Goal: Task Accomplishment & Management: Manage account settings

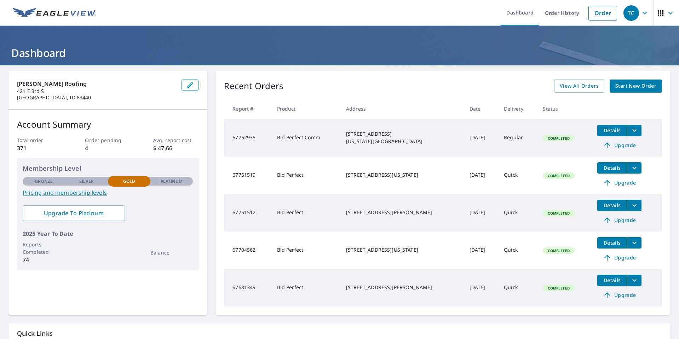
click at [640, 12] on icon "button" at bounding box center [644, 13] width 8 height 8
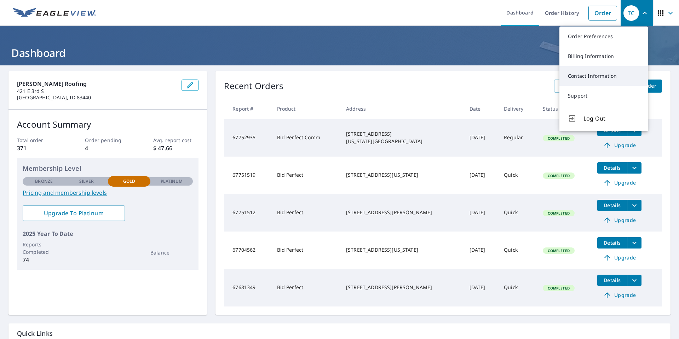
click at [609, 73] on link "Contact Information" at bounding box center [603, 76] width 88 height 20
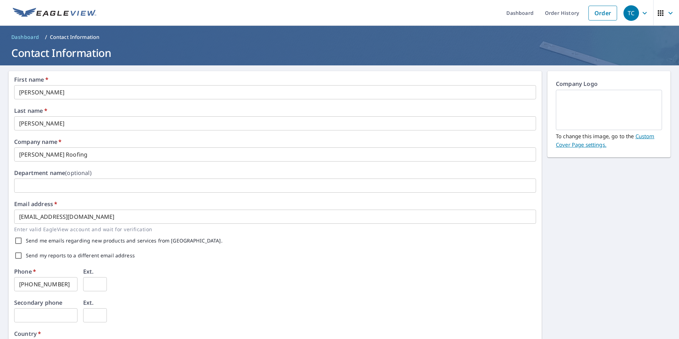
click at [640, 14] on icon "button" at bounding box center [644, 13] width 8 height 8
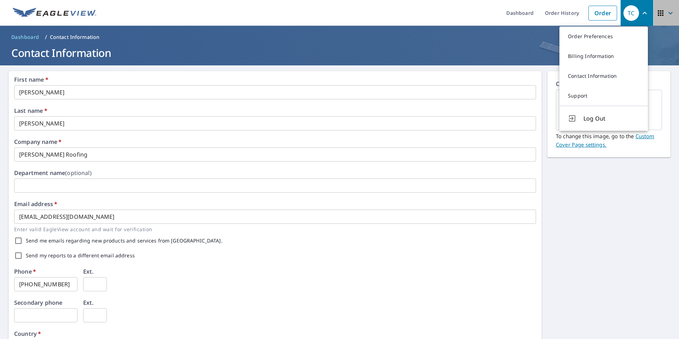
click at [666, 14] on icon "button" at bounding box center [670, 13] width 8 height 8
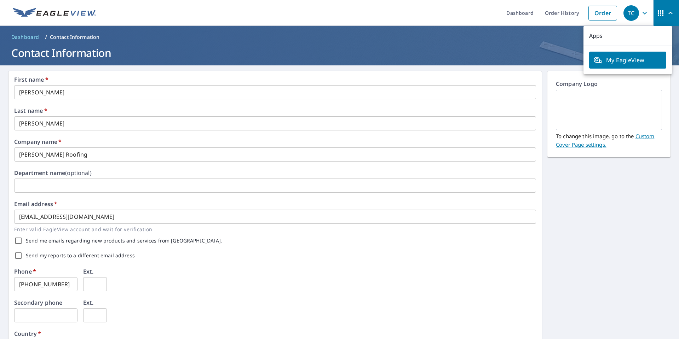
click at [632, 8] on div "TC" at bounding box center [631, 13] width 16 height 16
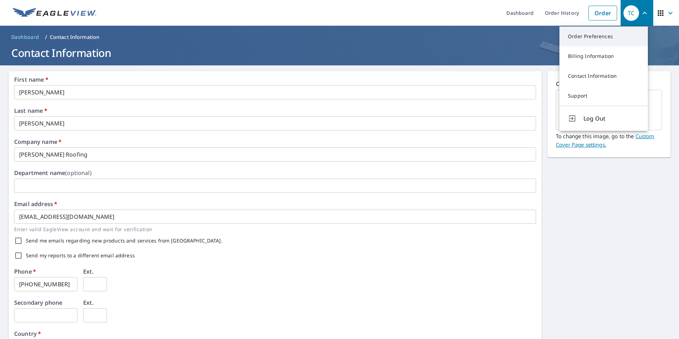
click at [611, 36] on link "Order Preferences" at bounding box center [603, 37] width 88 height 20
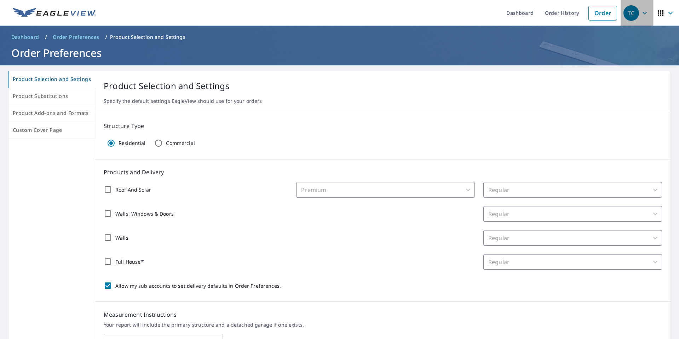
click at [642, 13] on icon "button" at bounding box center [644, 13] width 4 height 2
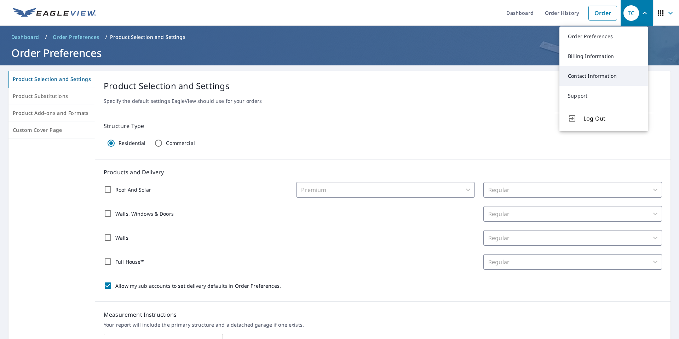
click at [617, 71] on link "Contact Information" at bounding box center [603, 76] width 88 height 20
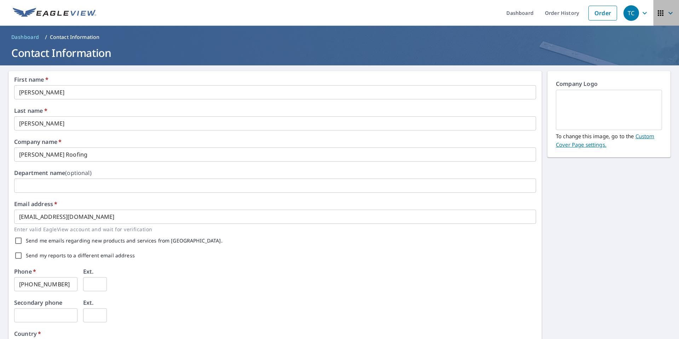
click at [666, 11] on icon "button" at bounding box center [670, 13] width 8 height 8
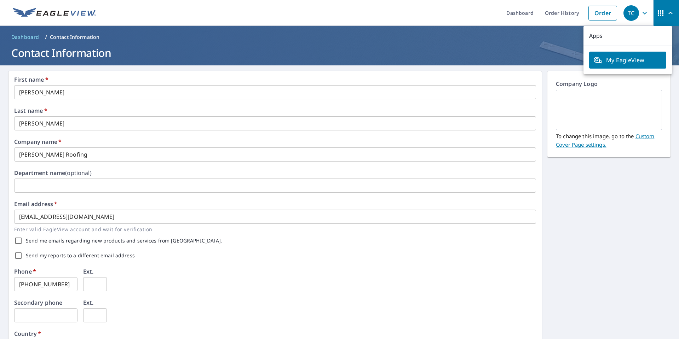
click at [642, 12] on icon "button" at bounding box center [644, 13] width 4 height 2
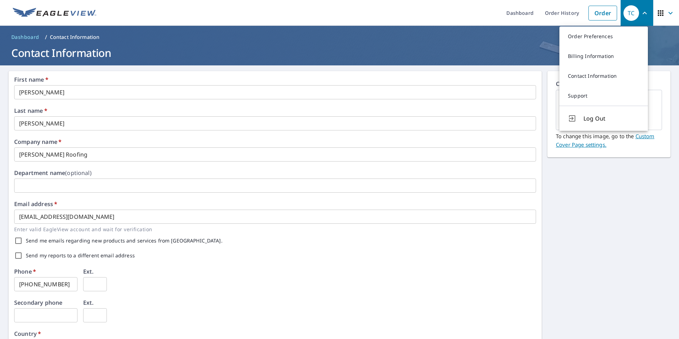
click at [611, 215] on div "First name   * [PERSON_NAME] ​ Last name   * [PERSON_NAME] ​ Company name   * […" at bounding box center [339, 272] width 679 height 414
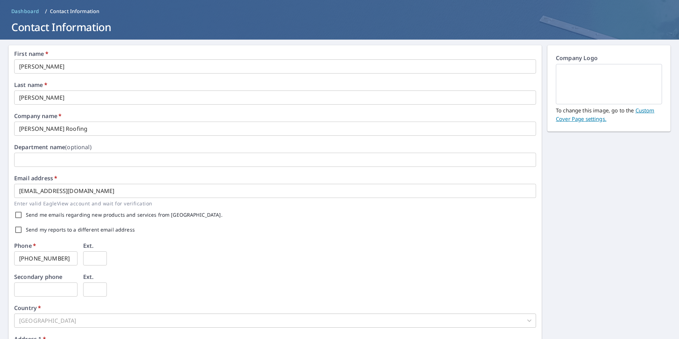
scroll to position [27, 0]
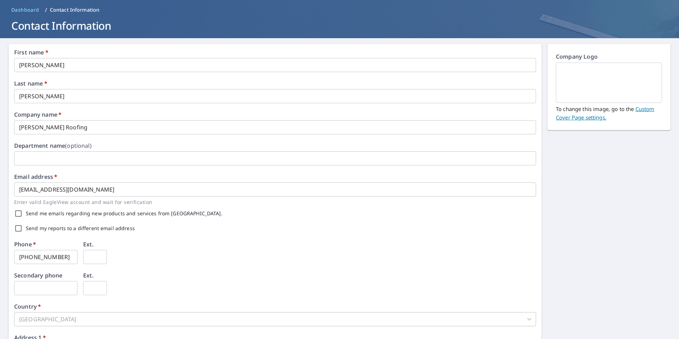
click at [105, 192] on input "[EMAIL_ADDRESS][DOMAIN_NAME]" at bounding box center [275, 189] width 522 height 14
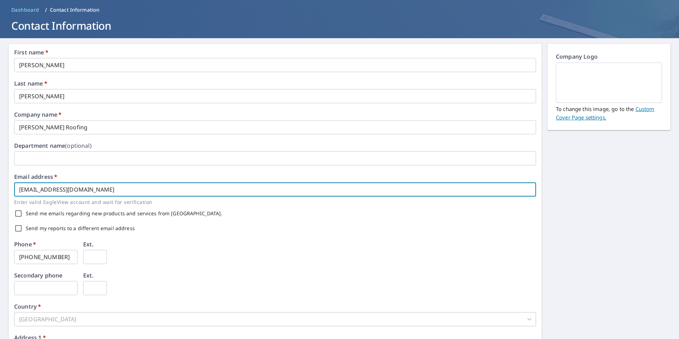
click at [105, 192] on input "[EMAIL_ADDRESS][DOMAIN_NAME]" at bounding box center [275, 189] width 522 height 14
type input "[EMAIL_ADDRESS][DOMAIN_NAME]"
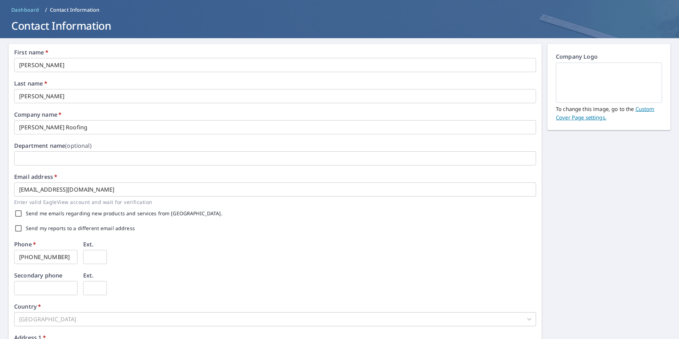
click at [240, 217] on div "Send me emails regarding new products and services from [GEOGRAPHIC_DATA]." at bounding box center [275, 213] width 522 height 15
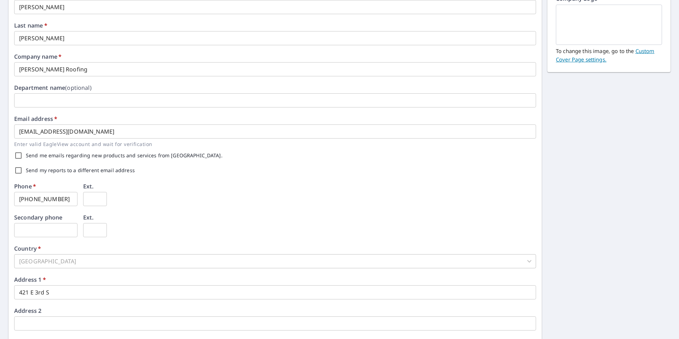
scroll to position [109, 0]
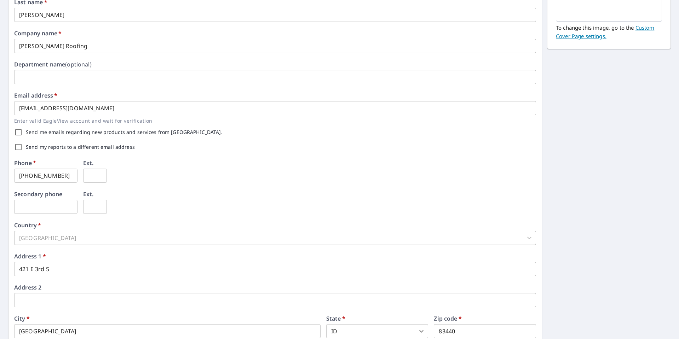
click at [68, 177] on input "[PHONE_NUMBER]" at bounding box center [45, 176] width 63 height 14
type input "[PHONE_NUMBER]"
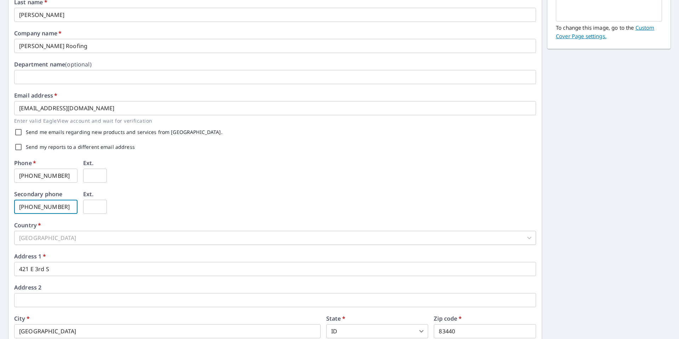
click at [193, 163] on div "Phone   * [PHONE_NUMBER] ​ Ext. ​" at bounding box center [275, 175] width 522 height 31
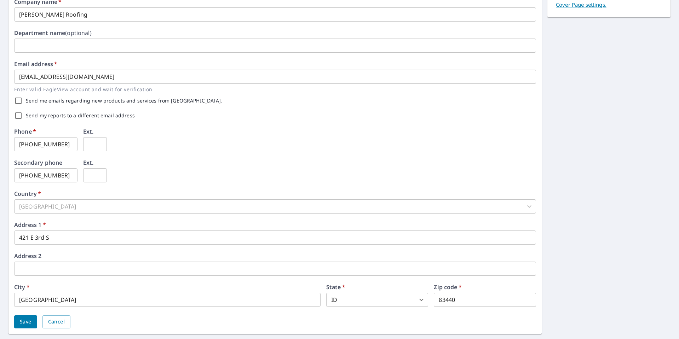
scroll to position [159, 0]
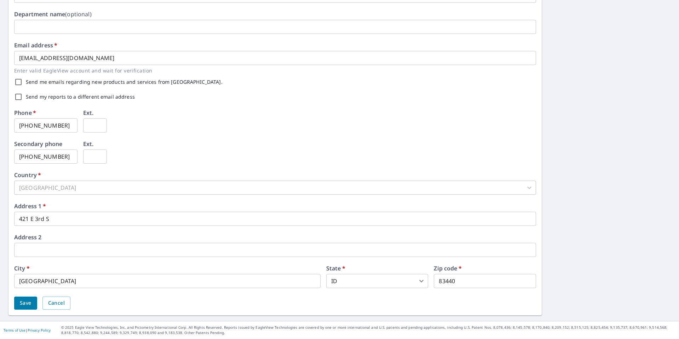
click at [97, 214] on input "421 E 3rd S" at bounding box center [275, 219] width 522 height 14
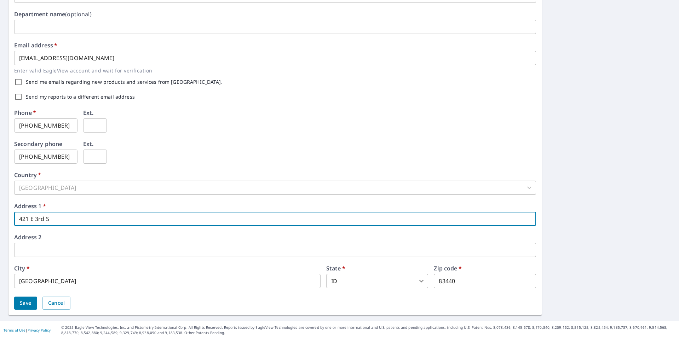
click at [97, 214] on input "421 E 3rd S" at bounding box center [275, 219] width 522 height 14
type input "2843 N 25th E"
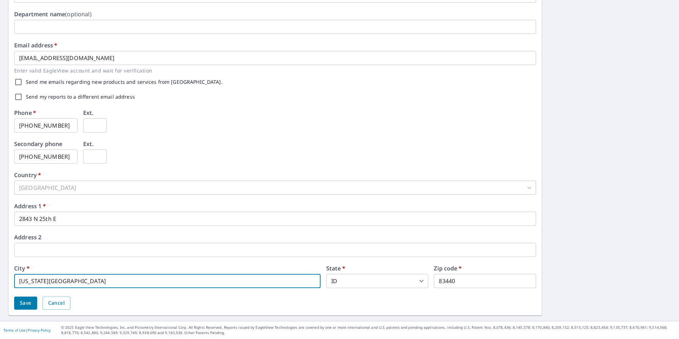
type input "[US_STATE][GEOGRAPHIC_DATA]"
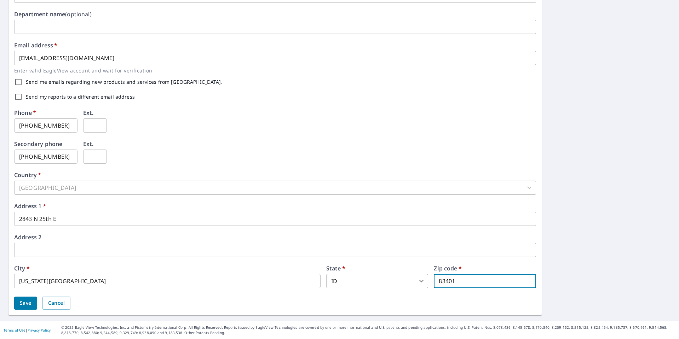
type input "83401"
click at [22, 307] on span "Save" at bounding box center [26, 303] width 12 height 9
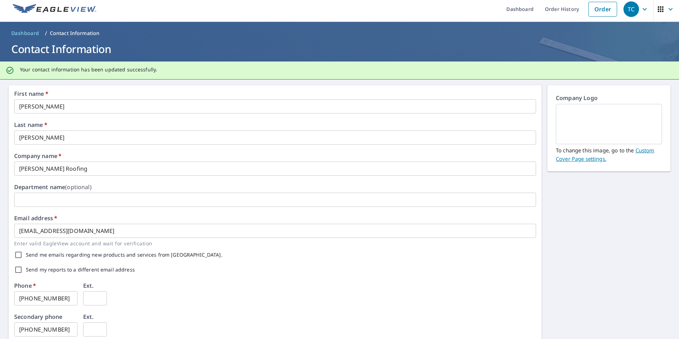
scroll to position [0, 0]
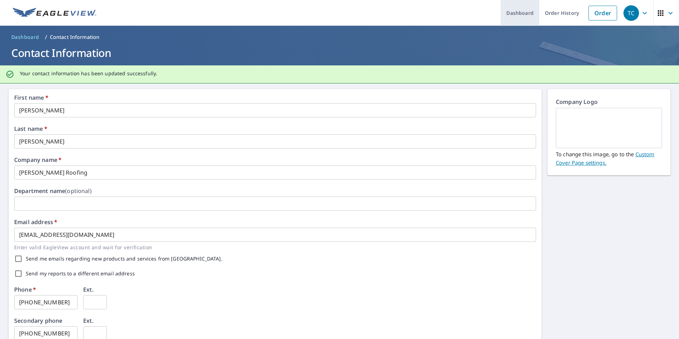
click at [521, 17] on link "Dashboard" at bounding box center [519, 13] width 39 height 26
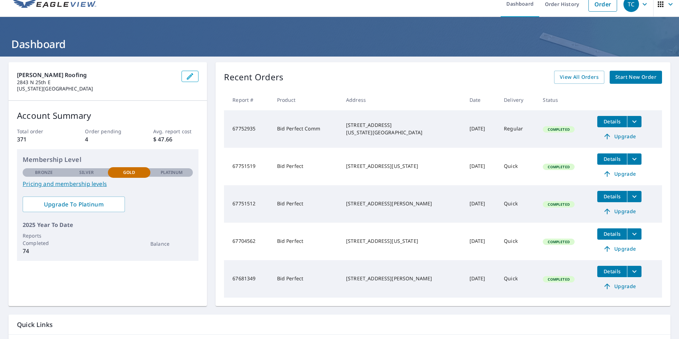
scroll to position [57, 0]
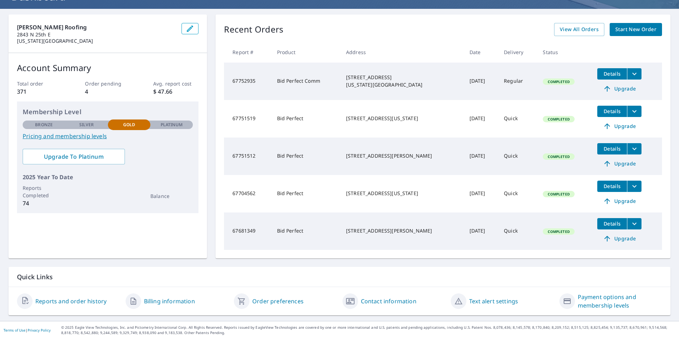
click at [592, 298] on link "Payment options and membership levels" at bounding box center [619, 301] width 85 height 17
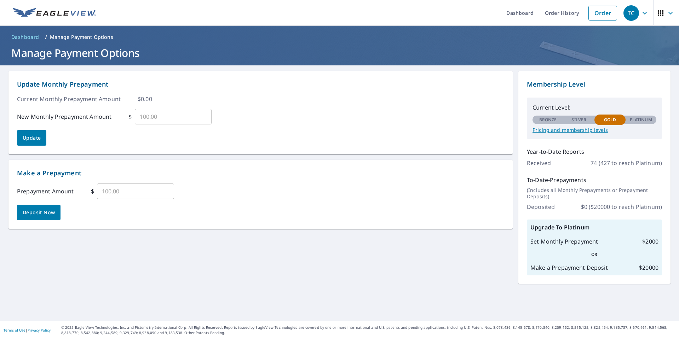
click at [666, 13] on icon "button" at bounding box center [670, 13] width 8 height 8
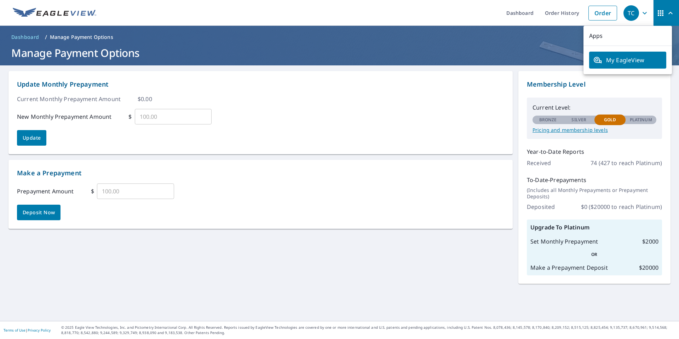
click at [633, 12] on div "TC" at bounding box center [631, 13] width 16 height 16
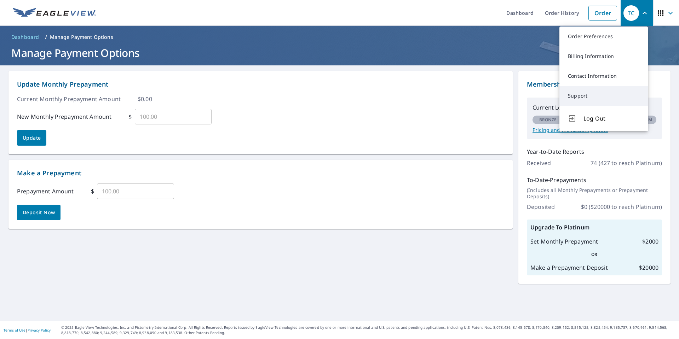
click at [586, 92] on link "Support" at bounding box center [603, 96] width 88 height 20
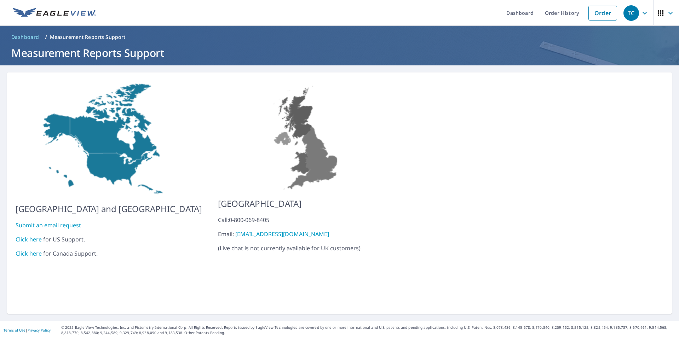
click at [27, 235] on link "Click here" at bounding box center [29, 239] width 26 height 8
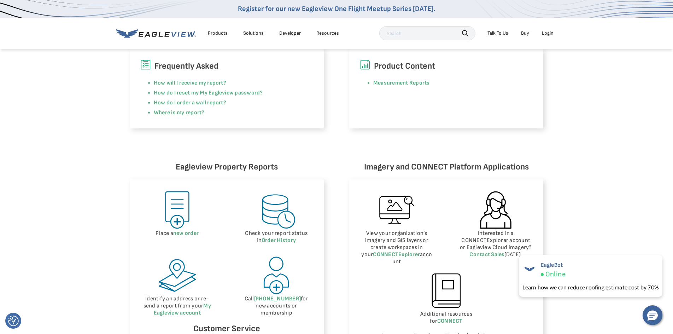
scroll to position [209, 0]
